Goal: Task Accomplishment & Management: Complete application form

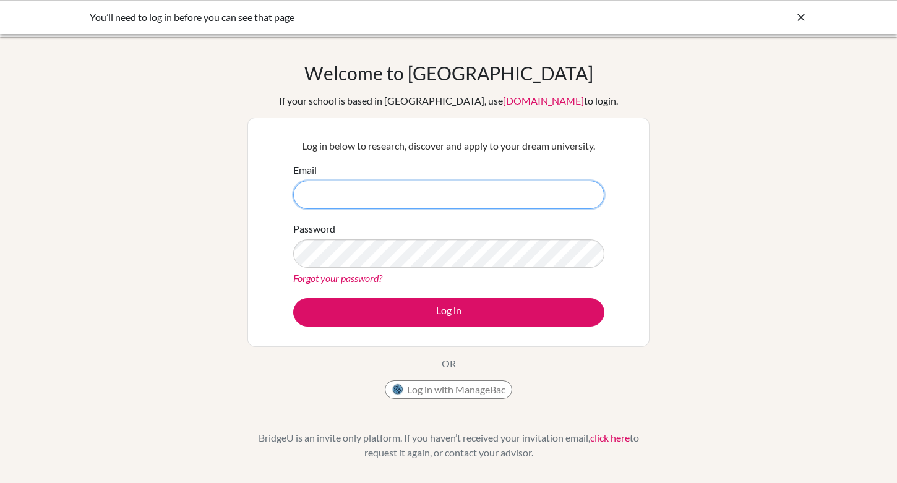
type input "karen.chang@cds.ed.cr"
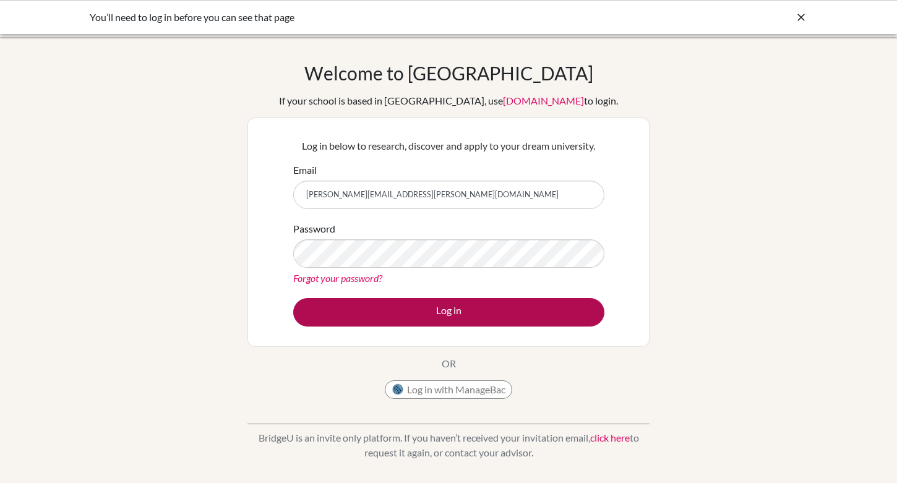
click at [421, 319] on button "Log in" at bounding box center [448, 312] width 311 height 28
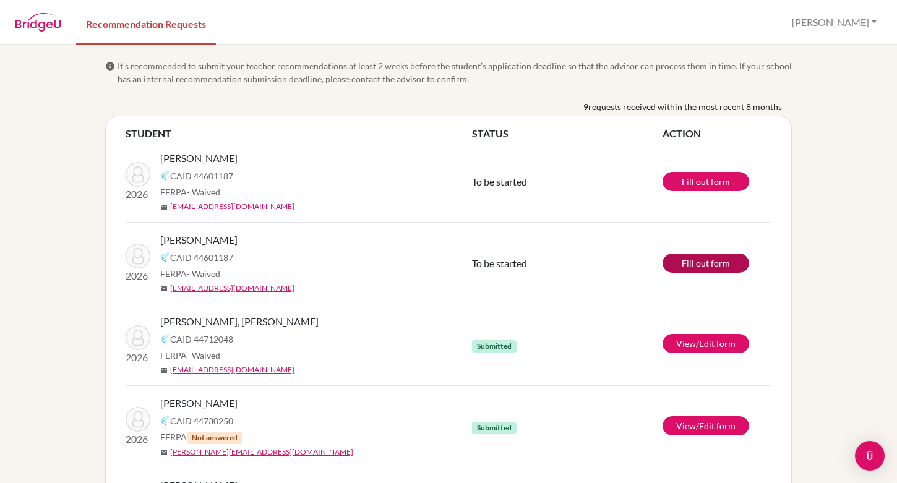
click at [694, 266] on link "Fill out form" at bounding box center [706, 263] width 87 height 19
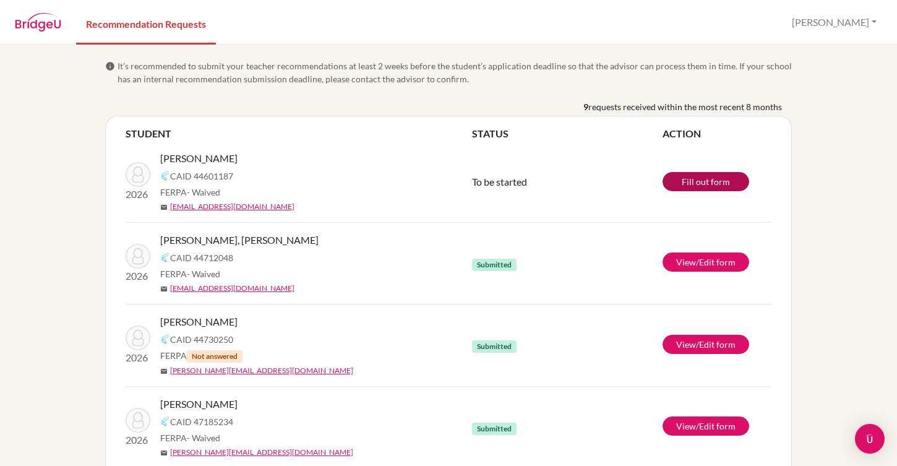
click at [720, 178] on link "Fill out form" at bounding box center [706, 181] width 87 height 19
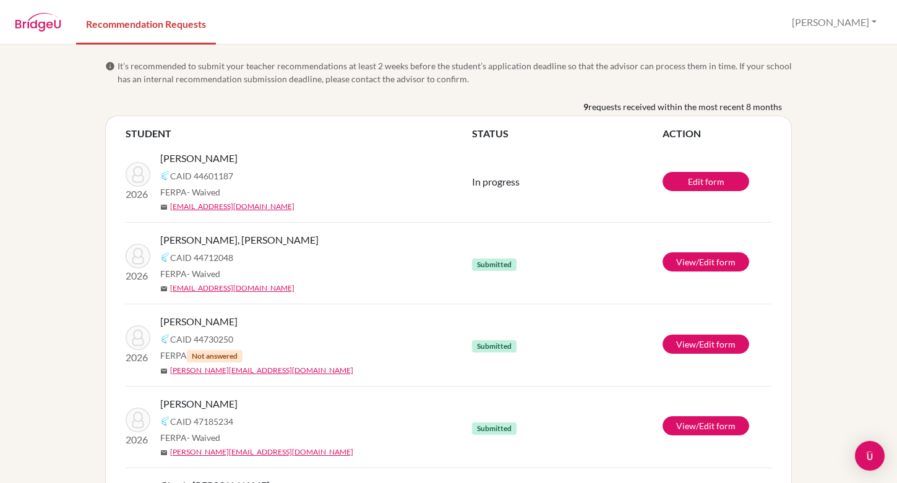
scroll to position [11, 0]
